Goal: Navigation & Orientation: Find specific page/section

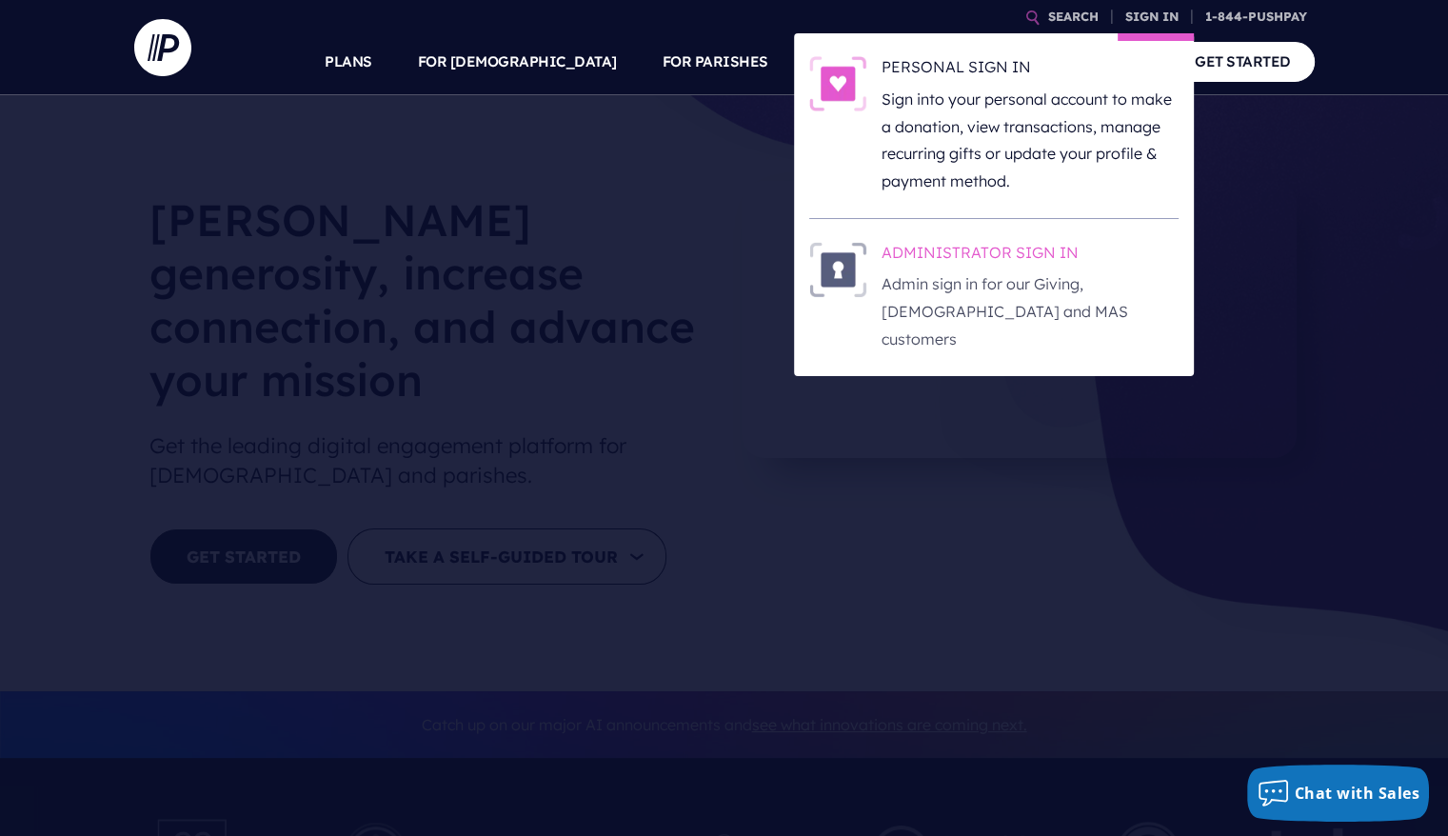
click at [959, 246] on h6 "ADMINISTRATOR SIGN IN" at bounding box center [1030, 256] width 297 height 29
click at [1142, 13] on link "SIGN IN" at bounding box center [1152, 16] width 69 height 33
click at [995, 255] on h6 "ADMINISTRATOR SIGN IN" at bounding box center [1030, 256] width 297 height 29
